Goal: Task Accomplishment & Management: Use online tool/utility

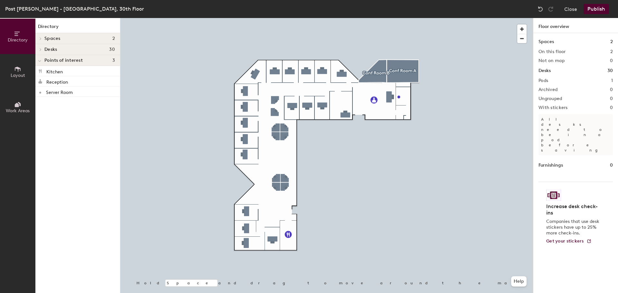
click at [602, 6] on button "Publish" at bounding box center [595, 9] width 25 height 10
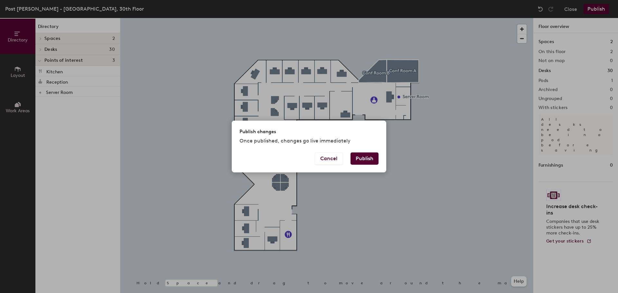
click at [364, 159] on button "Publish" at bounding box center [364, 159] width 28 height 12
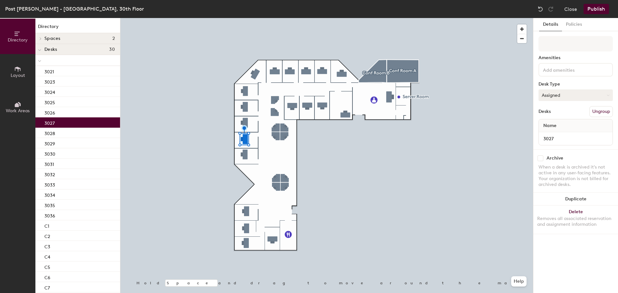
click at [595, 96] on button "Assigned" at bounding box center [575, 95] width 74 height 12
click at [556, 134] on div "Hoteled" at bounding box center [571, 135] width 64 height 10
click at [598, 10] on button "Publish" at bounding box center [595, 9] width 25 height 10
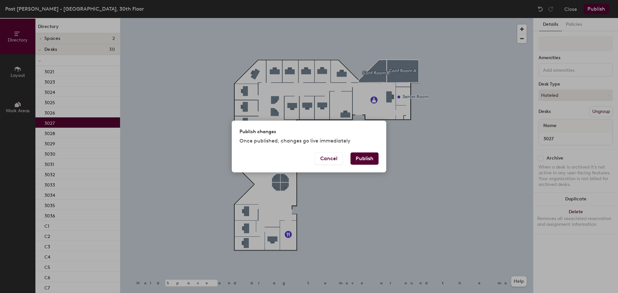
click at [372, 159] on button "Publish" at bounding box center [364, 159] width 28 height 12
